Goal: Task Accomplishment & Management: Manage account settings

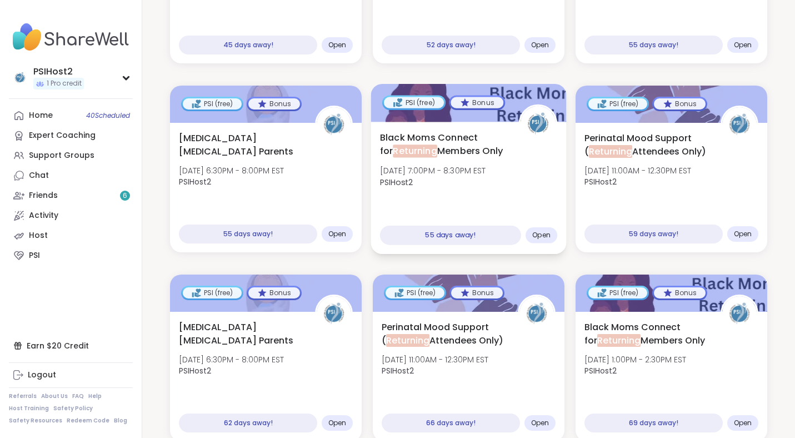
scroll to position [1329, 0]
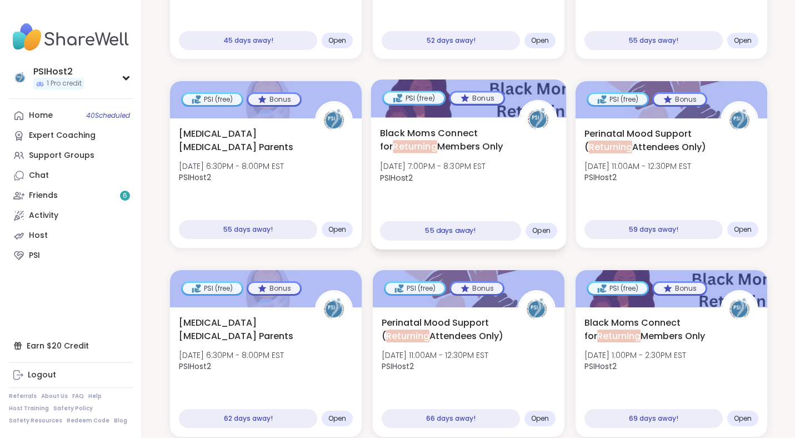
click at [519, 177] on div "Black Moms Connect for Returning Members Only [DATE] 7:00PM - 8:30PM EST PSIHos…" at bounding box center [468, 157] width 177 height 63
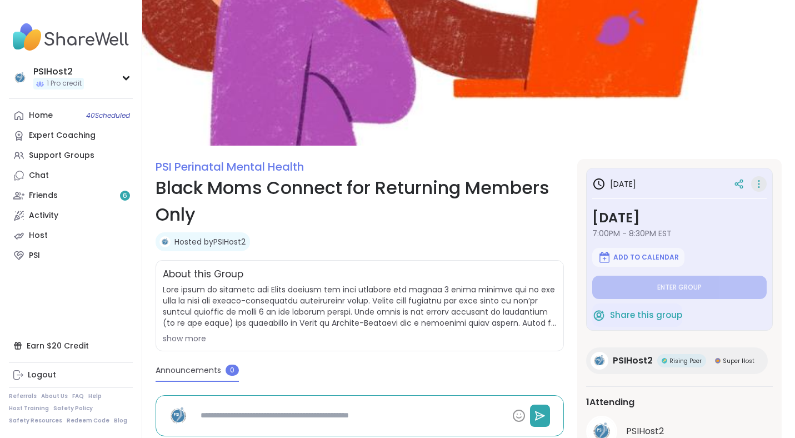
click at [760, 186] on icon at bounding box center [758, 184] width 11 height 16
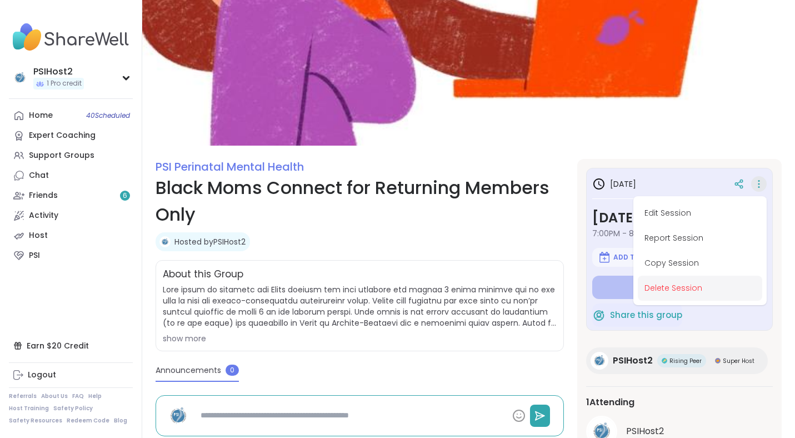
click at [709, 285] on button "Delete Session" at bounding box center [700, 287] width 124 height 25
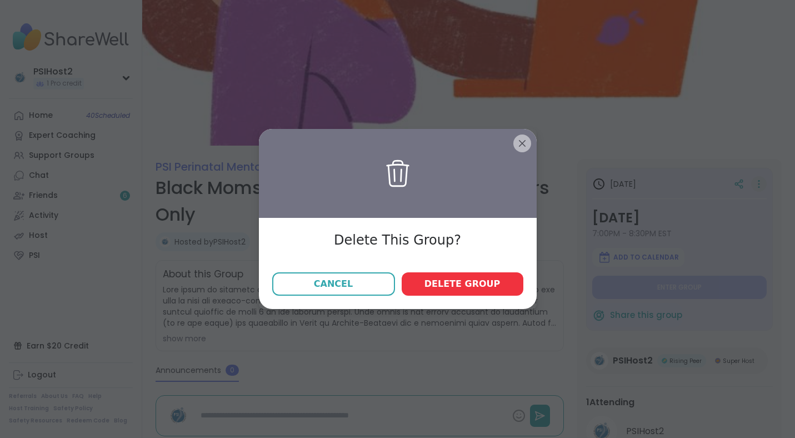
click at [492, 278] on span "Delete group" at bounding box center [462, 283] width 76 height 13
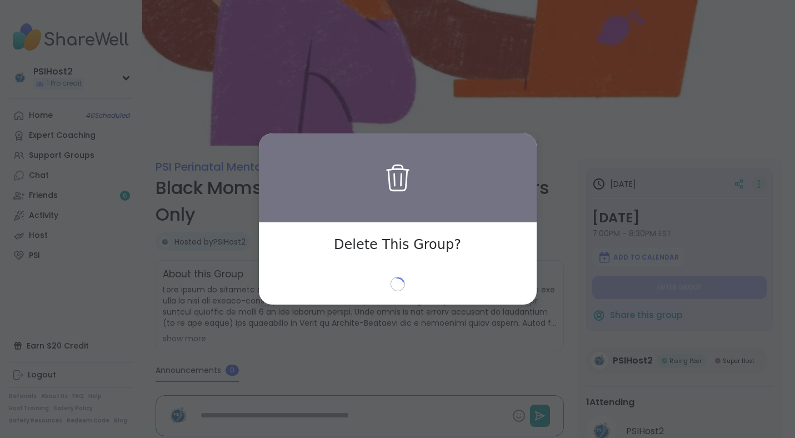
type textarea "*"
